Goal: Check status: Check status

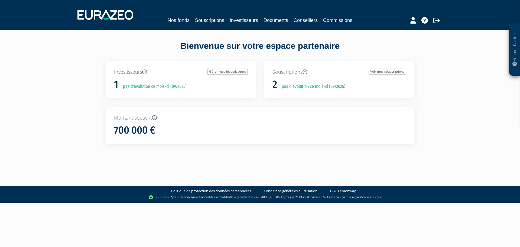
click at [127, 91] on div "Investisseurs Gérer mes investisseurs 1 pas d'évolution ce mois-ci (09/2025)" at bounding box center [181, 79] width 150 height 37
click at [316, 79] on div "Souscriptions Voir mes souscriptions 2 pas d'évolution ce mois-ci (09/2025)" at bounding box center [339, 79] width 150 height 37
click at [387, 70] on link "Voir mes souscriptions" at bounding box center [387, 72] width 37 height 6
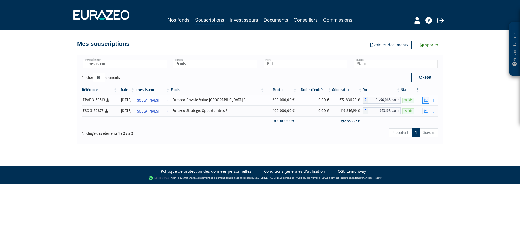
click at [427, 98] on icon "button" at bounding box center [426, 100] width 4 height 4
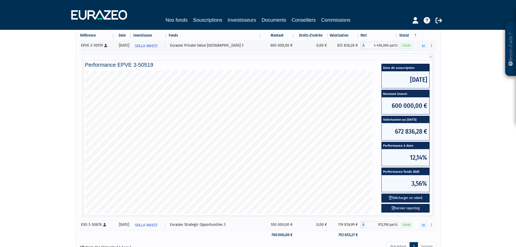
scroll to position [105, 0]
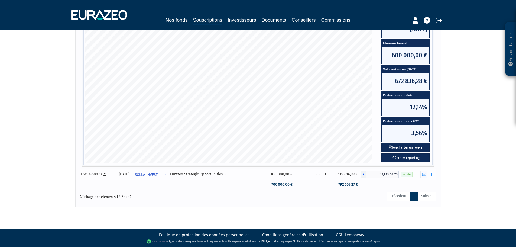
click at [330, 177] on td "119 816,99 €" at bounding box center [345, 174] width 31 height 11
click at [424, 174] on icon "button" at bounding box center [424, 174] width 4 height 4
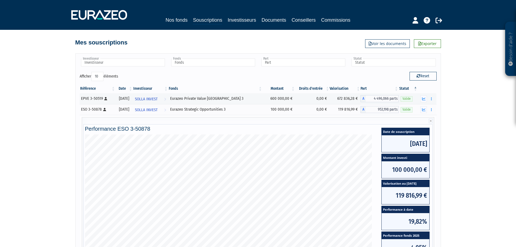
scroll to position [0, 0]
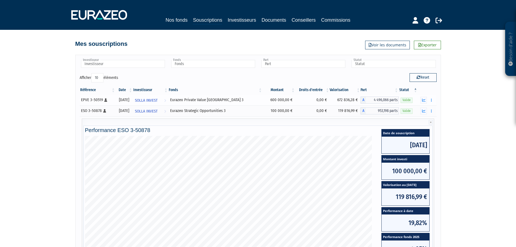
click at [284, 98] on td "600 000,00 €" at bounding box center [278, 100] width 33 height 11
click at [216, 100] on div "Eurazeo Private Value Europe 3" at bounding box center [215, 100] width 90 height 6
click at [424, 100] on icon "button" at bounding box center [424, 100] width 4 height 4
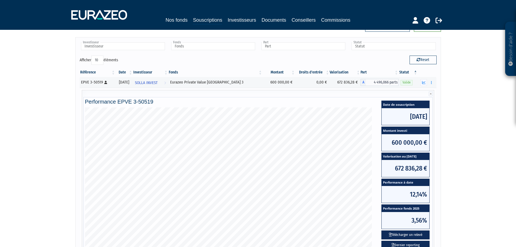
scroll to position [27, 0]
